Goal: Transaction & Acquisition: Purchase product/service

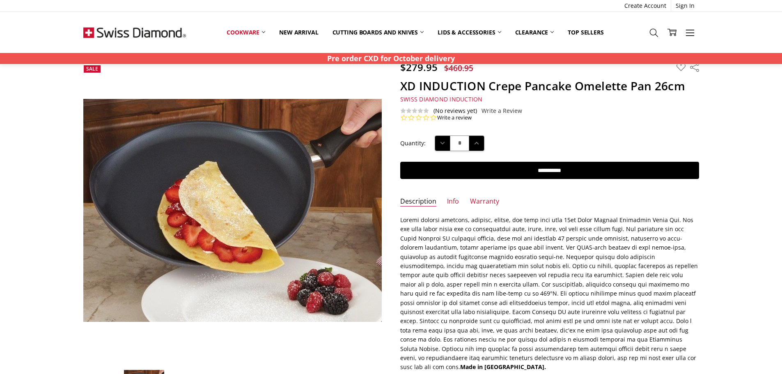
scroll to position [123, 0]
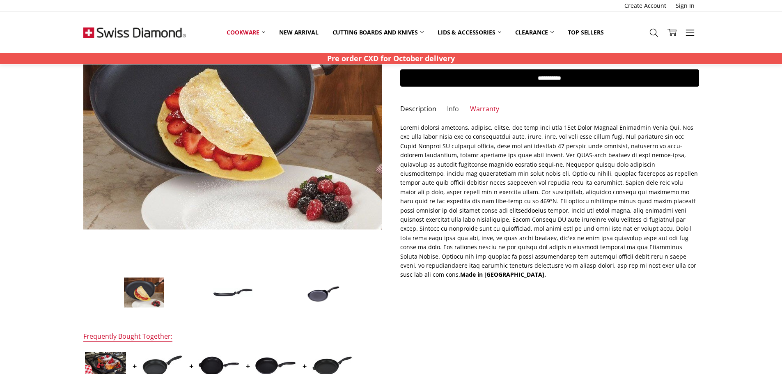
click at [447, 108] on link "Info" at bounding box center [453, 109] width 12 height 9
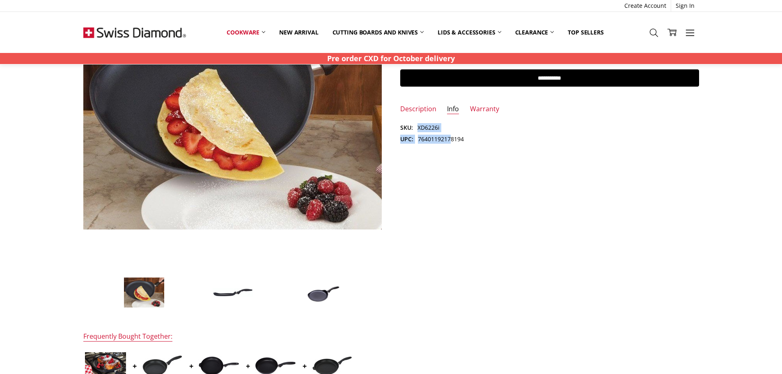
drag, startPoint x: 441, startPoint y: 128, endPoint x: 462, endPoint y: 147, distance: 27.9
click at [416, 129] on dl "SKU: XD6226i UPC: 76401192178194" at bounding box center [549, 133] width 299 height 21
click at [468, 122] on div "$279.95 $460.95 MSRP: You save Add to Wish List" at bounding box center [391, 232] width 634 height 526
drag, startPoint x: 441, startPoint y: 125, endPoint x: 414, endPoint y: 128, distance: 27.2
click at [414, 128] on dl "SKU: XD6226i UPC: 76401192178194" at bounding box center [549, 133] width 299 height 21
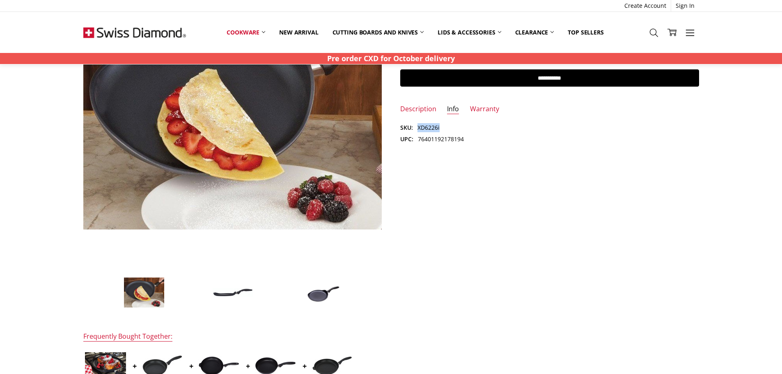
copy dl "XD6226i"
click at [425, 110] on link "Description" at bounding box center [418, 109] width 36 height 9
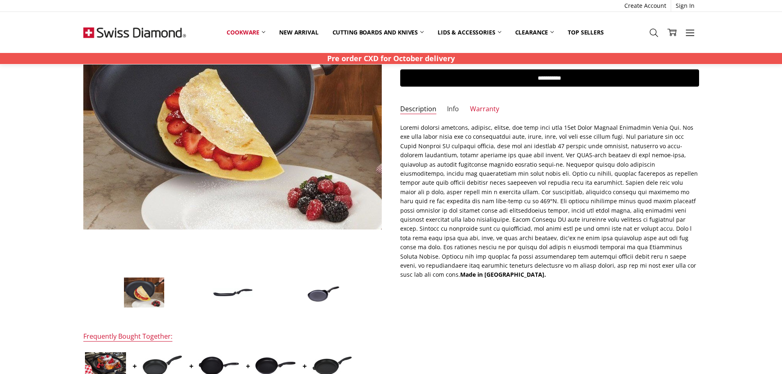
click at [457, 112] on link "Info" at bounding box center [453, 109] width 12 height 9
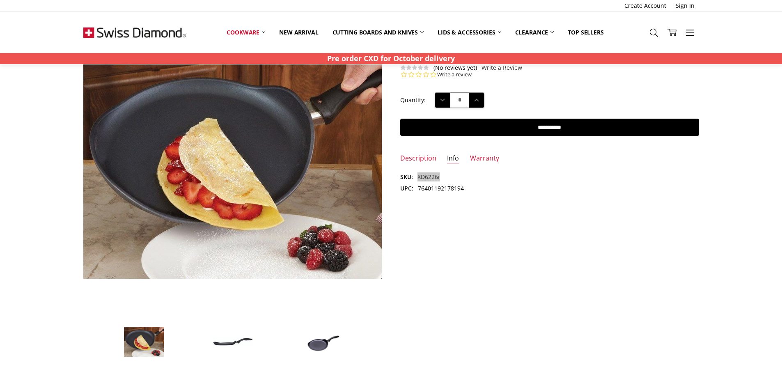
scroll to position [0, 0]
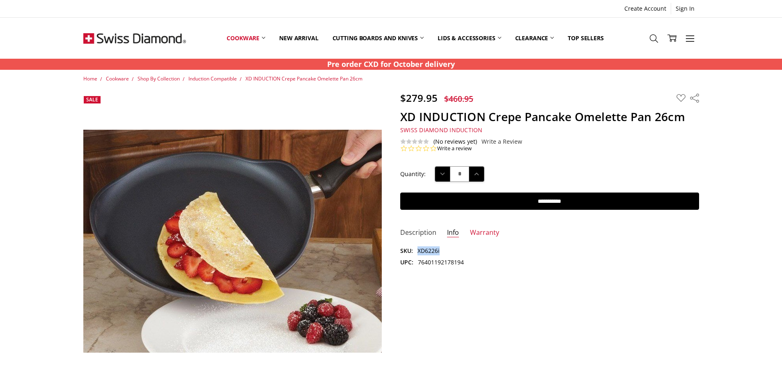
click at [413, 228] on link "Description" at bounding box center [418, 232] width 36 height 9
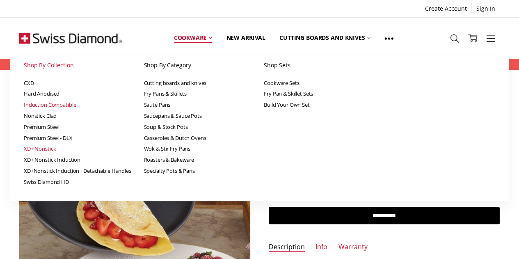
click at [47, 90] on link "XD+ Nonstick" at bounding box center [80, 148] width 112 height 11
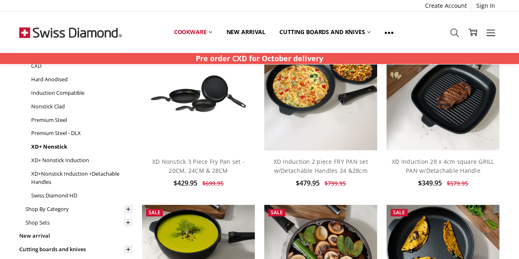
scroll to position [41, 0]
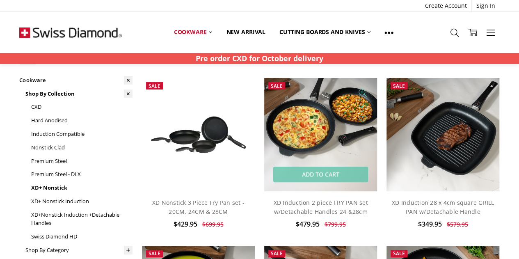
click at [306, 141] on img at bounding box center [320, 134] width 113 height 113
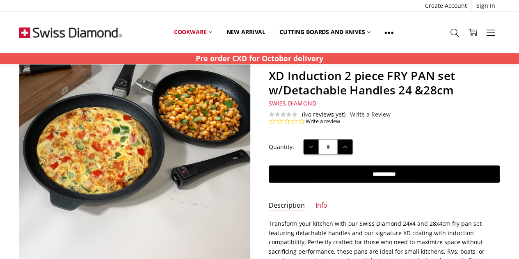
scroll to position [82, 0]
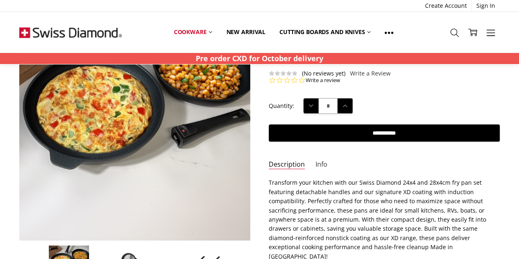
click at [319, 162] on link "Info" at bounding box center [322, 164] width 12 height 9
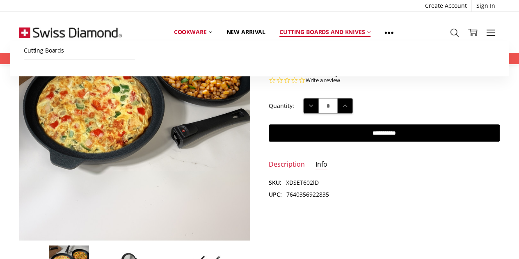
click at [370, 32] on use at bounding box center [368, 32] width 3 height 2
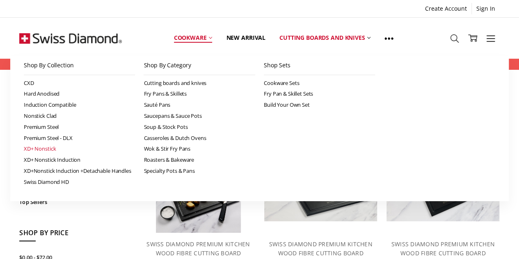
click at [41, 146] on link "XD+ Nonstick" at bounding box center [80, 148] width 112 height 11
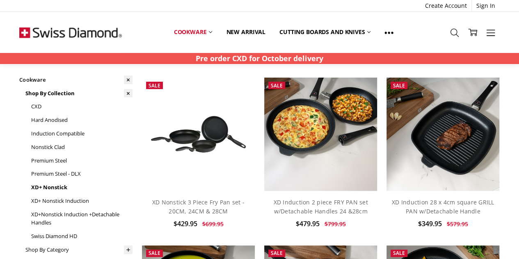
scroll to position [82, 0]
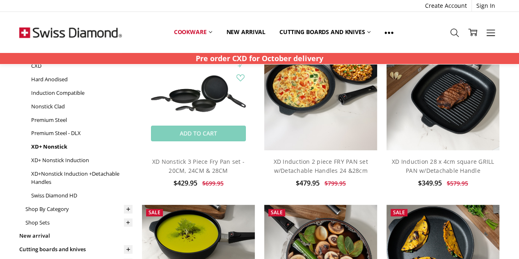
click at [193, 104] on img at bounding box center [198, 93] width 113 height 57
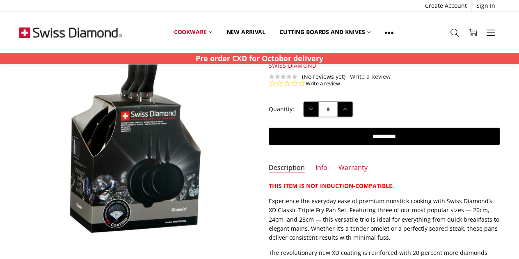
scroll to position [82, 0]
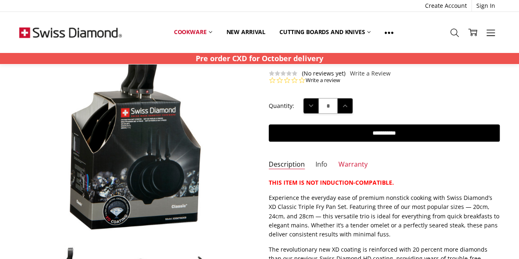
click at [317, 165] on link "Info" at bounding box center [322, 164] width 12 height 9
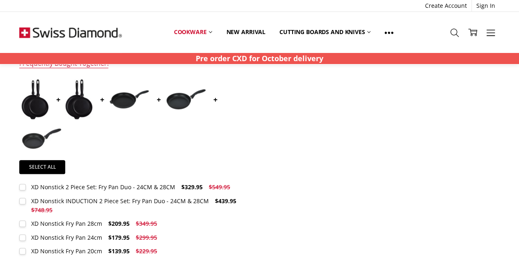
scroll to position [369, 0]
